Goal: Find contact information: Find contact information

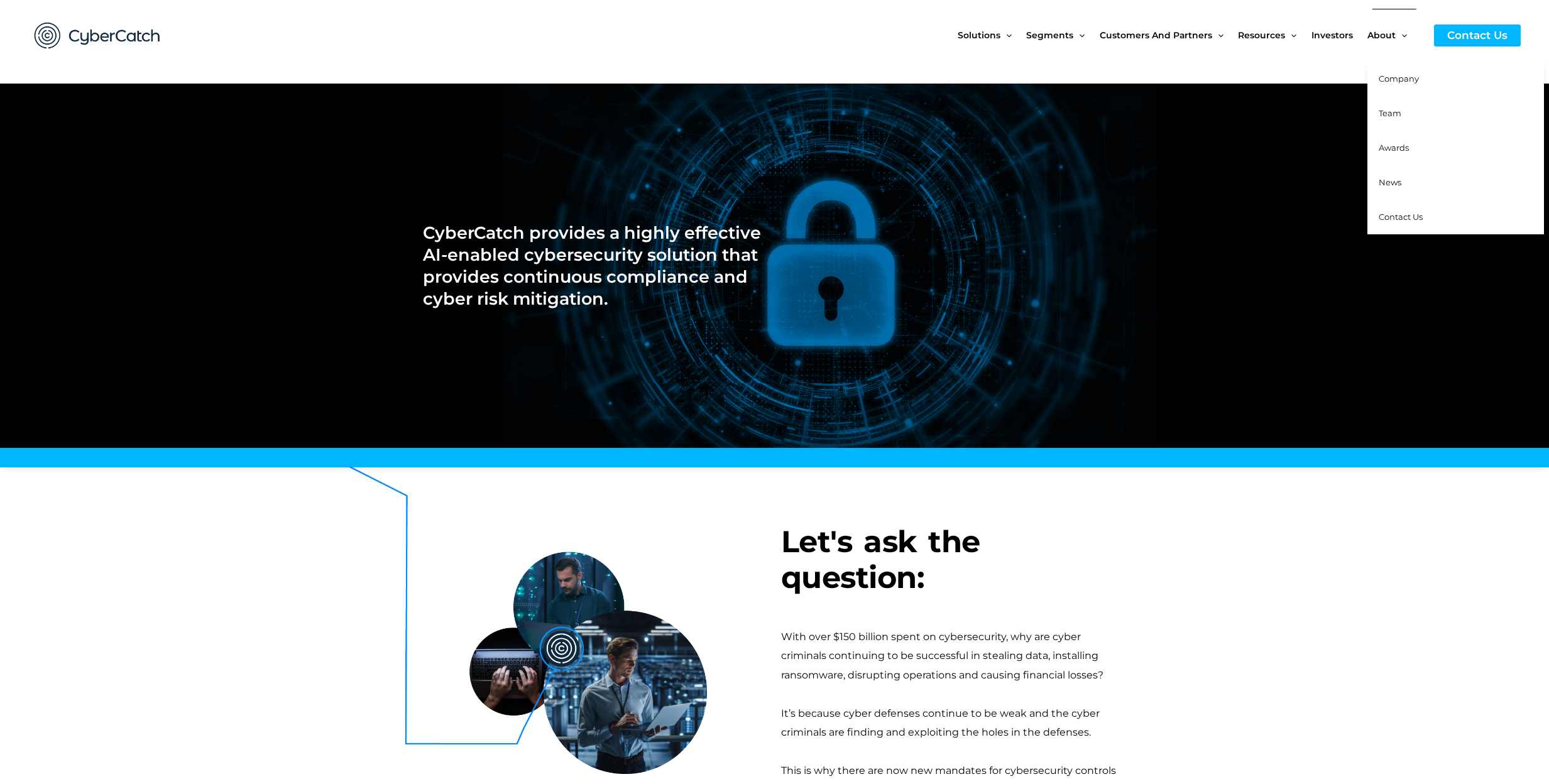
click at [1407, 116] on link "Team" at bounding box center [1455, 113] width 176 height 34
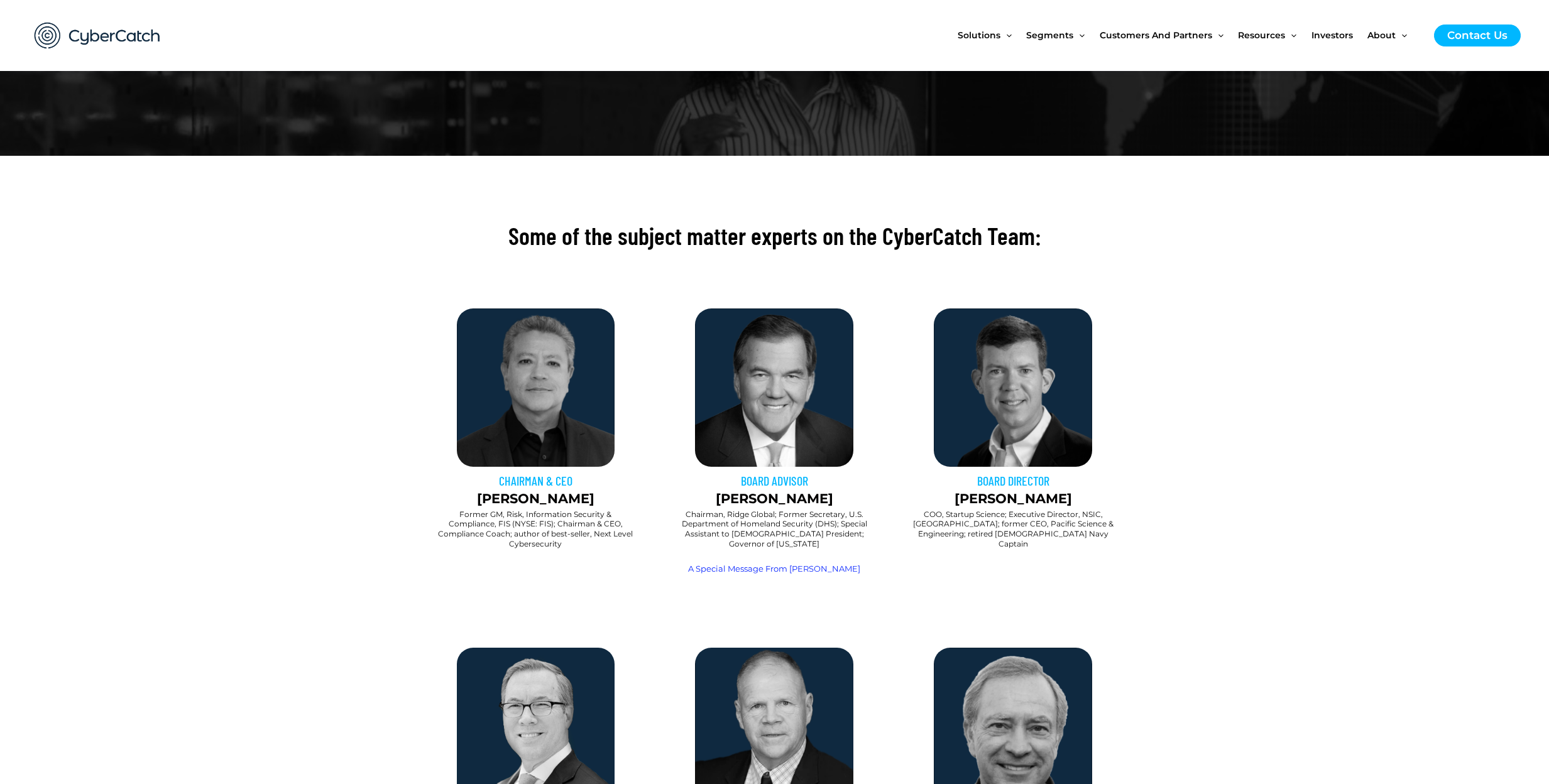
scroll to position [168, 0]
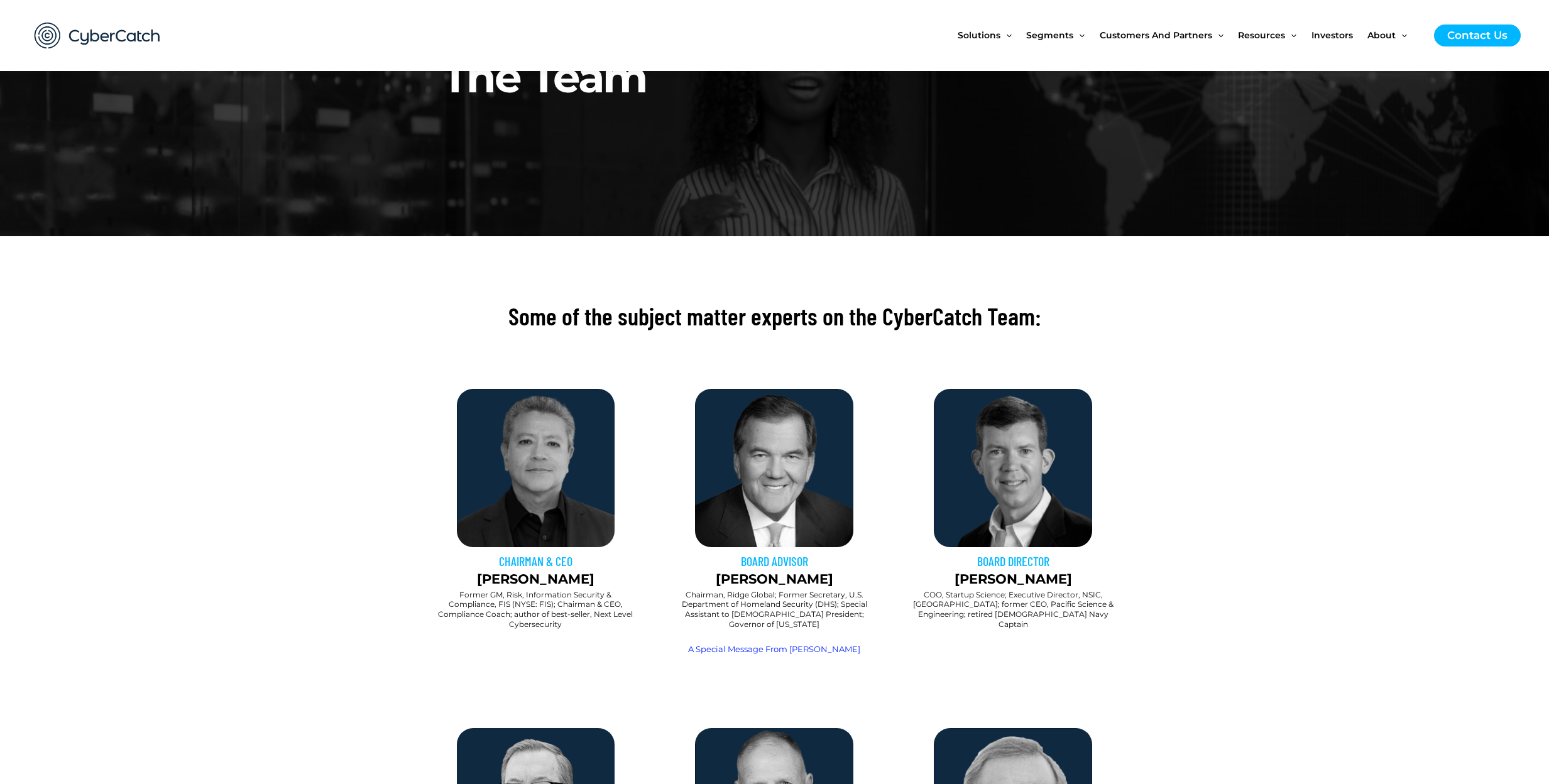
click at [501, 578] on p "Sai Huda" at bounding box center [536, 579] width 226 height 20
drag, startPoint x: 501, startPoint y: 578, endPoint x: 563, endPoint y: 578, distance: 62.0
click at [563, 578] on p "Sai Huda" at bounding box center [536, 579] width 226 height 20
copy div "Sai Huda"
